Goal: Task Accomplishment & Management: Manage account settings

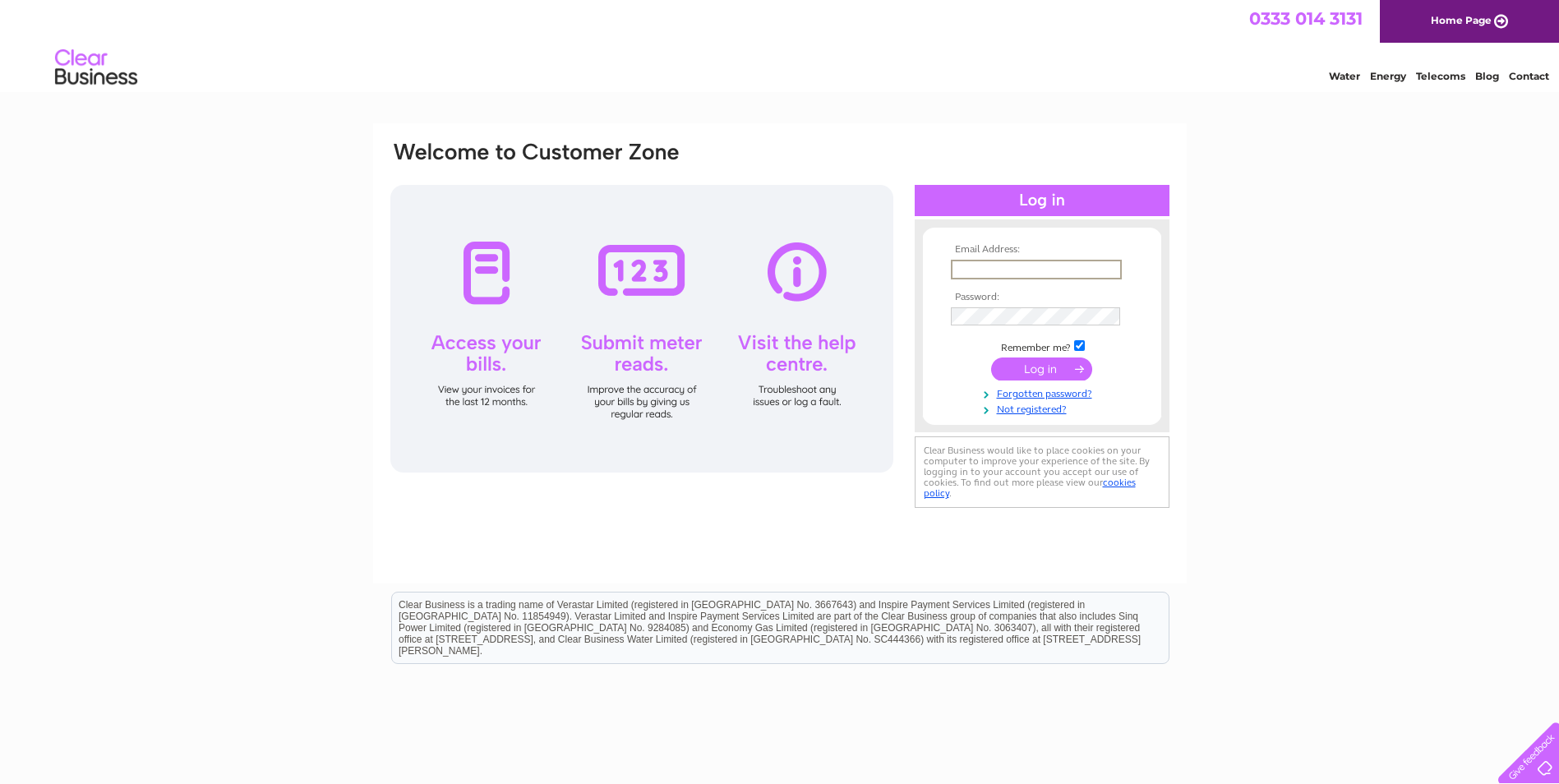
click at [988, 277] on input "text" at bounding box center [1036, 269] width 171 height 20
type input "[EMAIL_ADDRESS][DOMAIN_NAME]"
click at [991, 357] on input "submit" at bounding box center [1042, 369] width 101 height 23
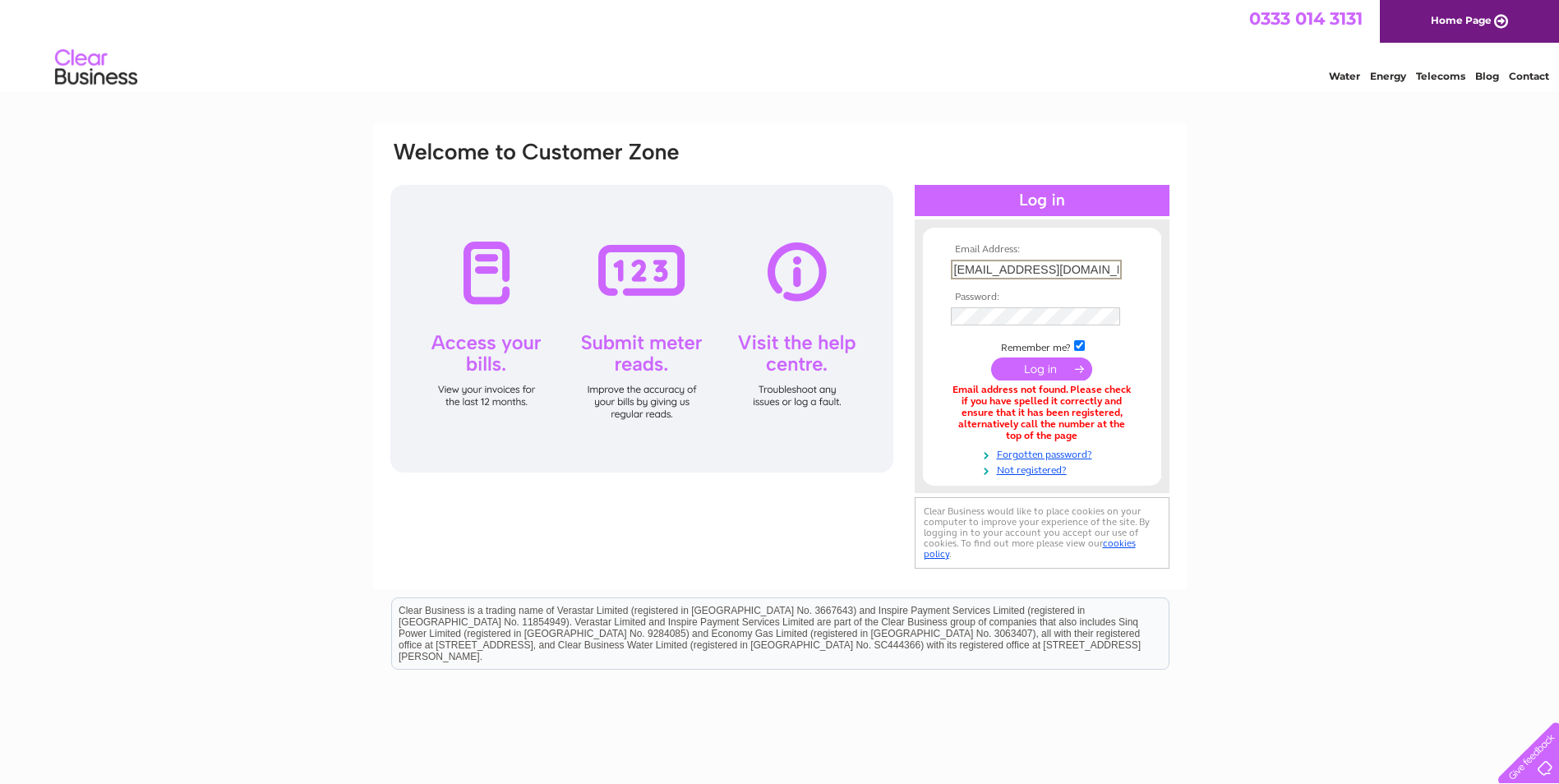
click at [1117, 270] on input "[EMAIL_ADDRESS][DOMAIN_NAME]" at bounding box center [1036, 269] width 171 height 20
click at [1117, 271] on input "[EMAIL_ADDRESS][DOMAIN_NAME]" at bounding box center [1036, 269] width 171 height 20
type input "s"
type input "accounts@sbssparesltd.co.uk"
click at [991, 357] on input "submit" at bounding box center [1042, 369] width 101 height 23
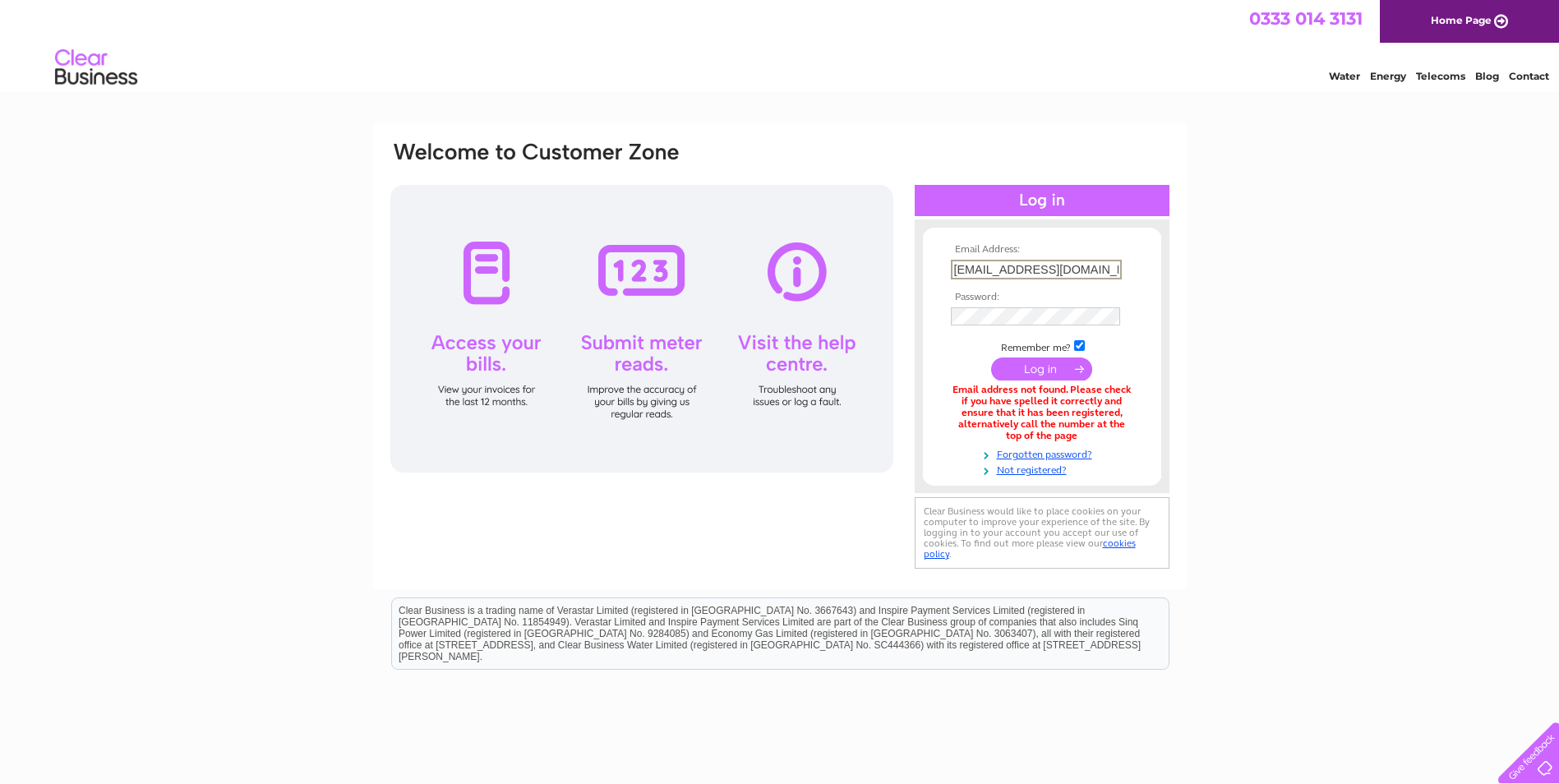
drag, startPoint x: 951, startPoint y: 270, endPoint x: 1245, endPoint y: 363, distance: 308.4
click at [1243, 363] on div "Email Address: accounts@sbssparesltd.co.uk Password:" at bounding box center [779, 496] width 1559 height 747
click at [1286, 341] on div "Email Address: accounts@sbssparesltd.co.uk Password:" at bounding box center [779, 496] width 1559 height 745
click at [1116, 265] on input "accounts@sbssparesltd.co.uk" at bounding box center [1035, 269] width 169 height 18
click at [1118, 266] on input "accounts@sbssparesltd.co.uk" at bounding box center [1036, 269] width 171 height 20
